Goal: Communication & Community: Participate in discussion

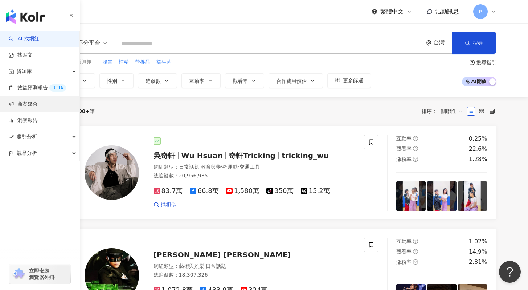
click at [21, 102] on link "商案媒合" at bounding box center [23, 104] width 29 height 7
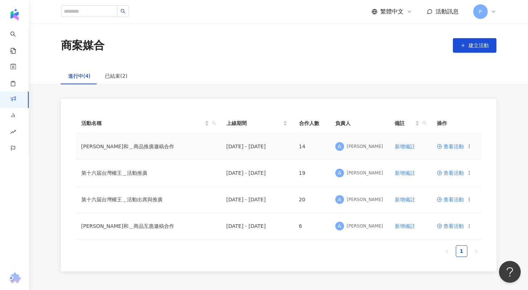
click at [445, 146] on span "查看活動" at bounding box center [450, 146] width 27 height 5
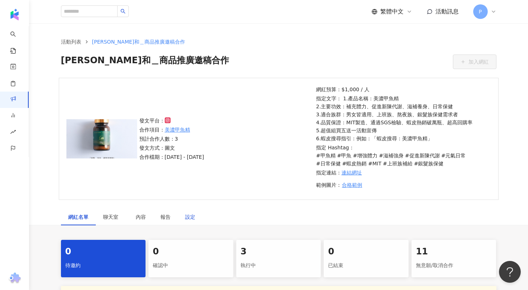
click at [187, 217] on div "設定" at bounding box center [190, 217] width 10 height 8
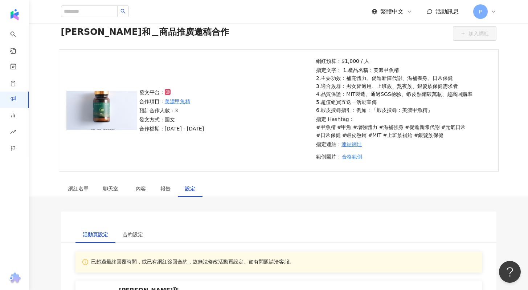
scroll to position [28, 0]
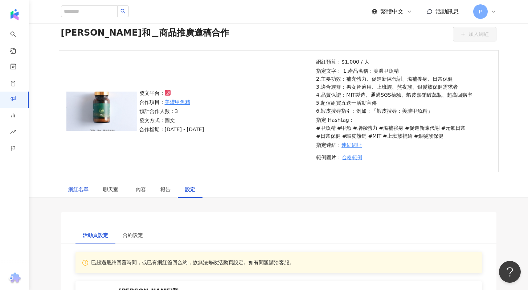
click at [83, 189] on div "網紅名單" at bounding box center [78, 189] width 20 height 8
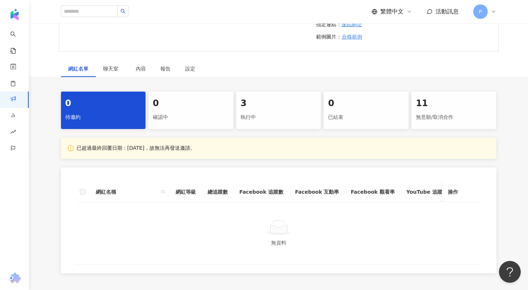
scroll to position [147, 0]
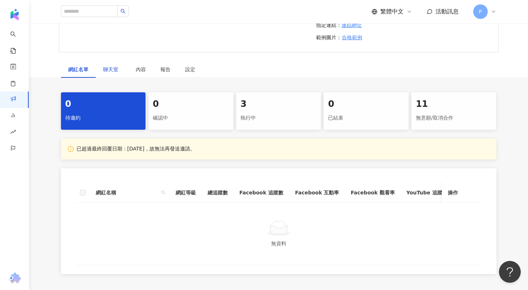
click at [115, 72] on span "聊天室" at bounding box center [112, 69] width 18 height 5
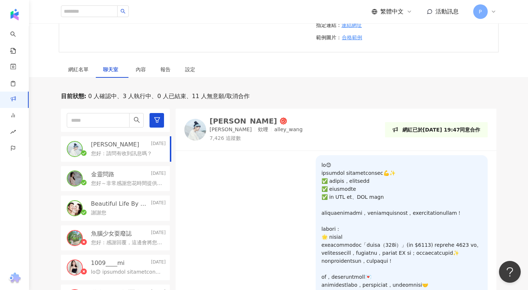
click at [111, 241] on p "您好：感謝回覆，這邊會將您的報價跟團隊討論，有任何後續會再通知您，謝謝😊" at bounding box center [127, 242] width 72 height 7
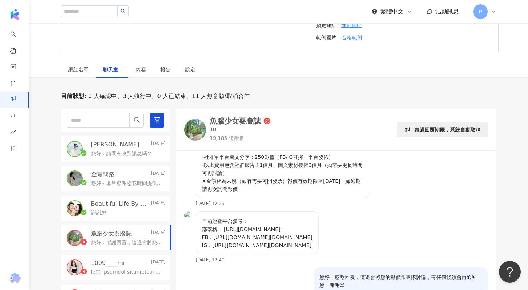
scroll to position [1, 0]
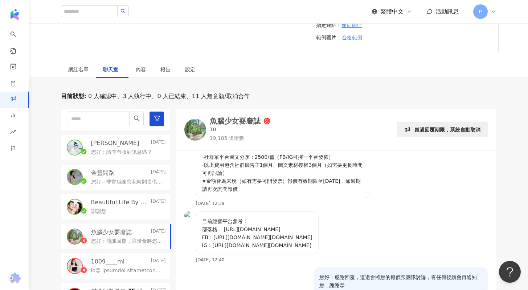
click at [126, 150] on p "您好：請問有收到訊息嗎？" at bounding box center [121, 151] width 61 height 7
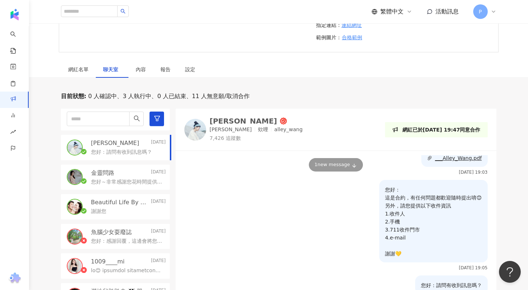
scroll to position [374, 0]
click at [114, 178] on p "您好～非常感謝您花時間提供報價與網站🙏 我們基於一些內部考量，這次的合作可能需要先暫時擱置。 期待之後若有其他更合適的合作機會，可以再一起聊聊！ 祝您創作順利…" at bounding box center [127, 181] width 72 height 7
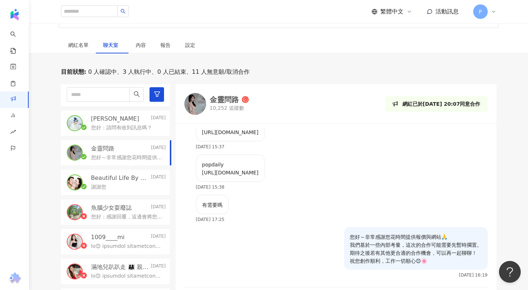
scroll to position [172, 0]
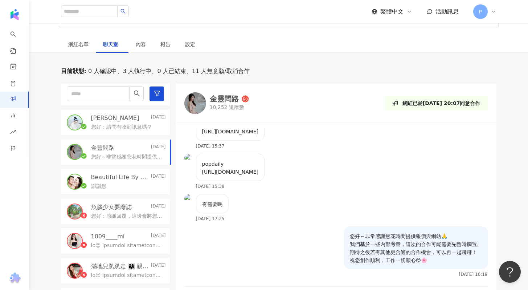
click at [106, 180] on p "Beautiful Life By GM" at bounding box center [120, 177] width 58 height 8
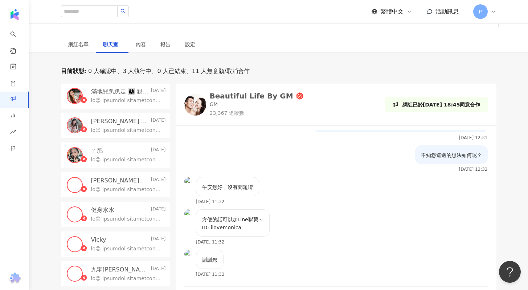
scroll to position [204, 0]
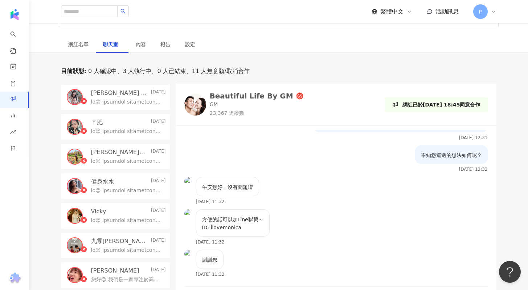
click at [111, 268] on p "[PERSON_NAME]" at bounding box center [115, 270] width 48 height 8
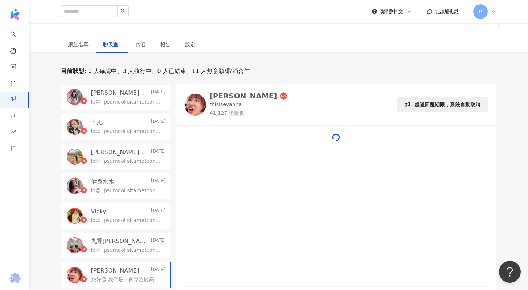
scroll to position [56, 0]
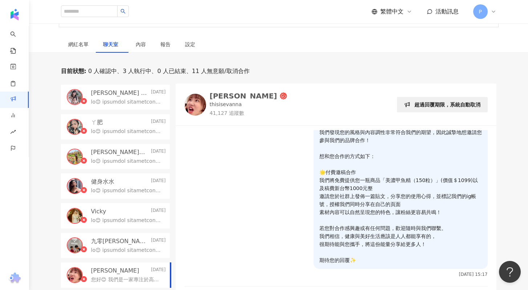
click at [121, 239] on div "九零零 [DATE]" at bounding box center [128, 241] width 75 height 8
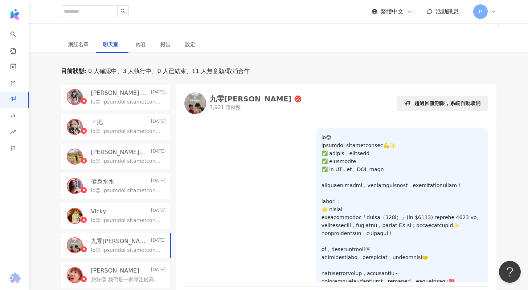
scroll to position [77, 0]
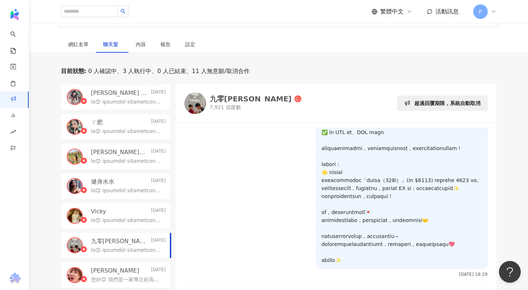
click at [135, 215] on div at bounding box center [128, 219] width 75 height 9
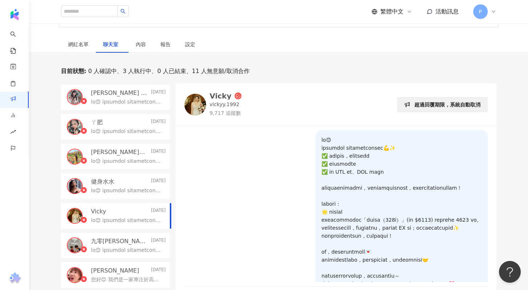
click at [126, 190] on p at bounding box center [127, 190] width 72 height 7
click at [128, 162] on p at bounding box center [127, 161] width 72 height 7
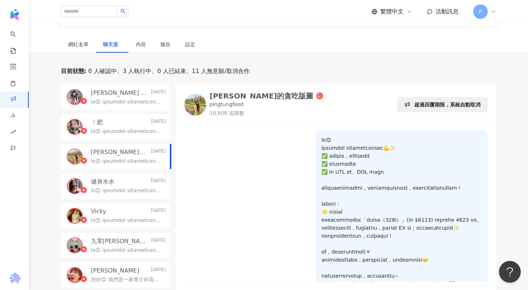
click at [134, 134] on p at bounding box center [127, 131] width 72 height 7
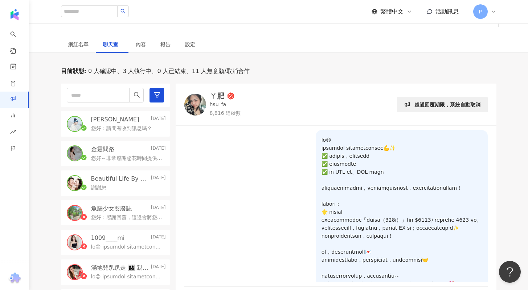
click at [492, 12] on icon at bounding box center [494, 12] width 6 height 6
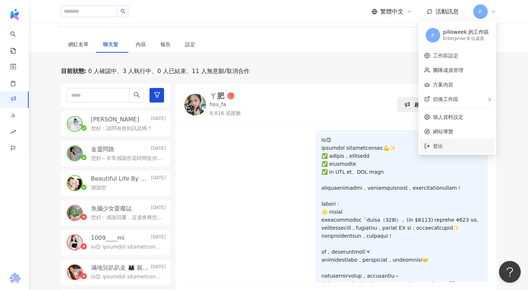
click at [433, 149] on li "登出" at bounding box center [457, 146] width 75 height 15
